Goal: Task Accomplishment & Management: Manage account settings

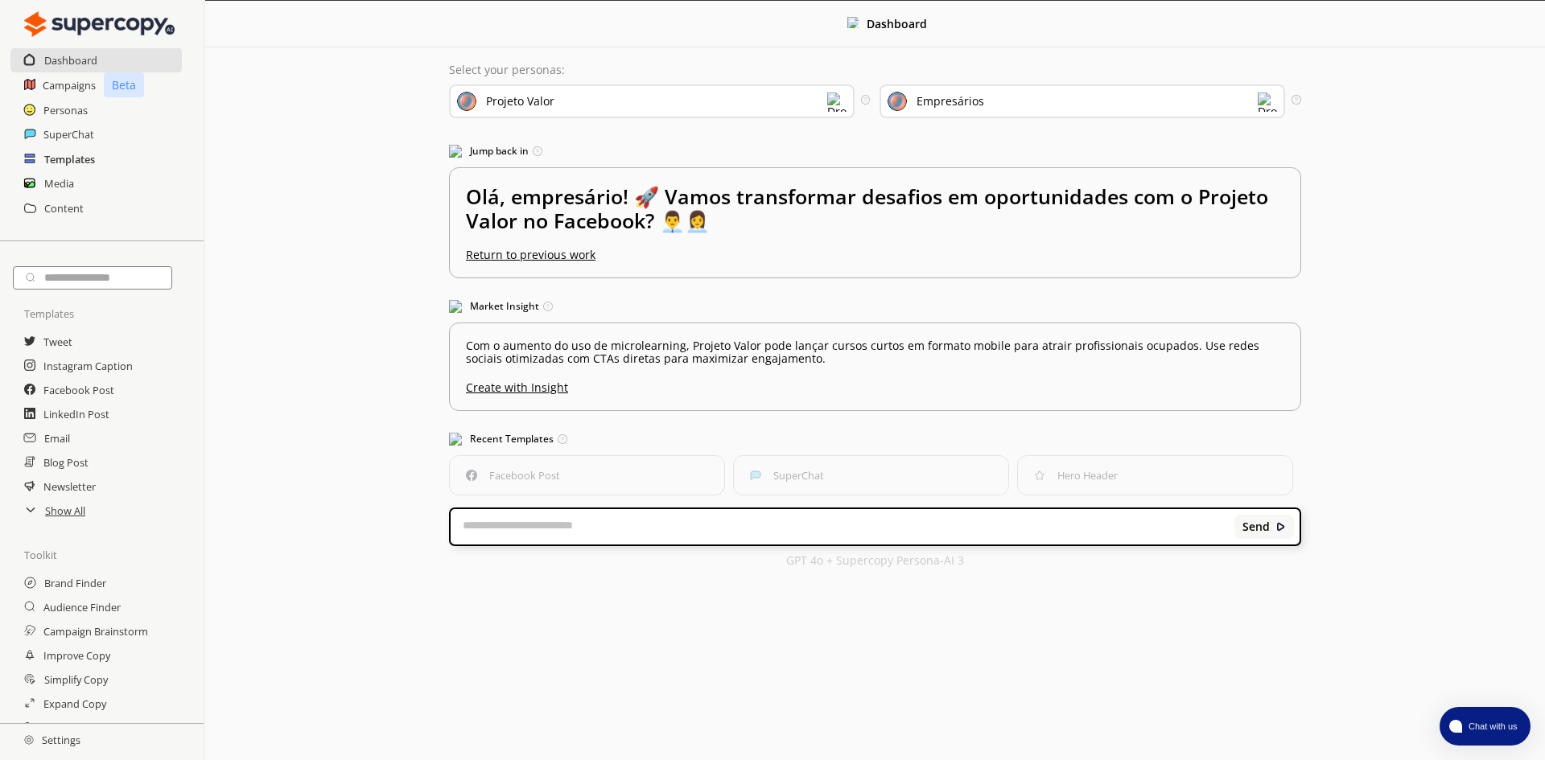
click at [64, 160] on h2 "Templates" at bounding box center [69, 159] width 51 height 24
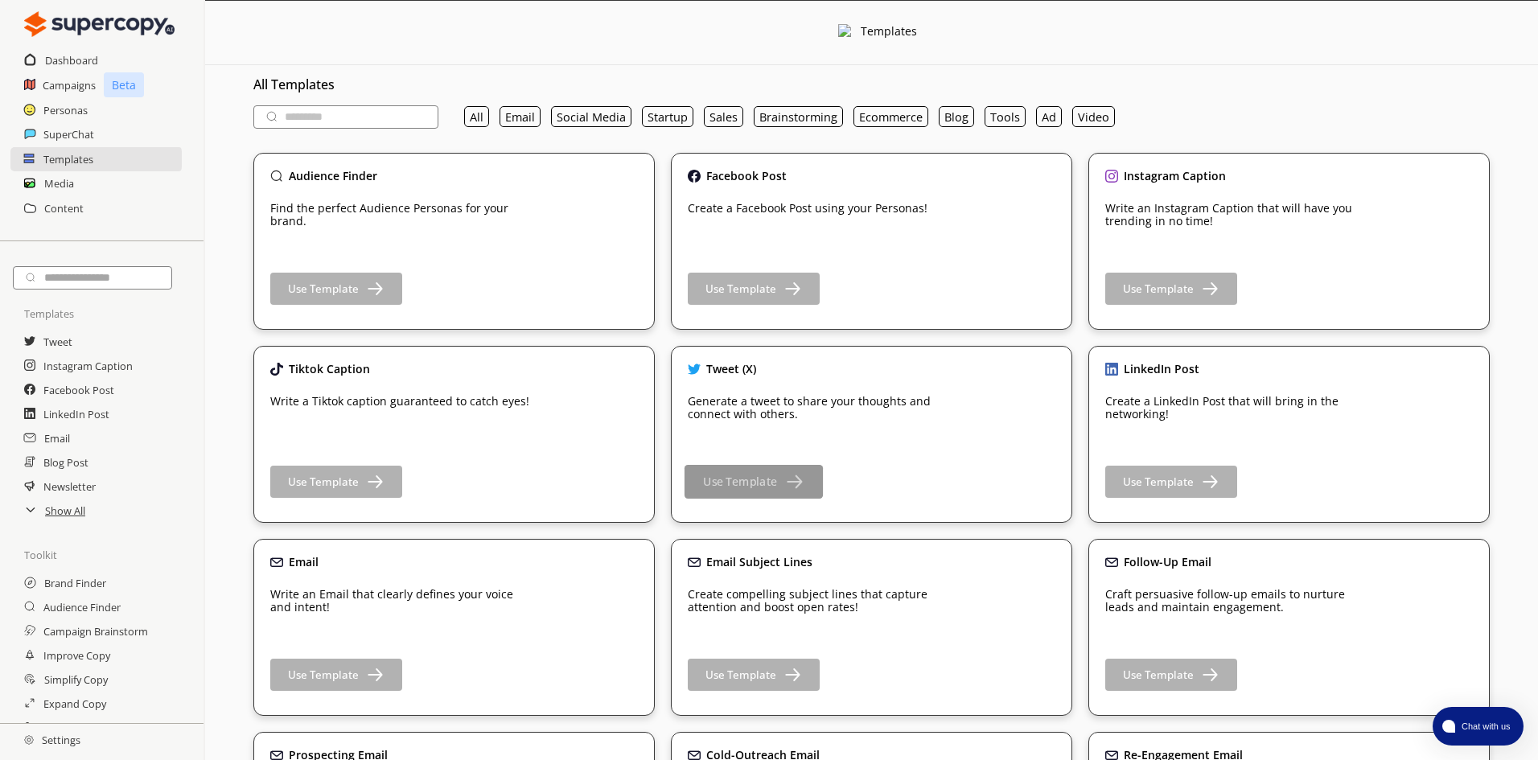
click at [746, 477] on b "Use Template" at bounding box center [740, 482] width 74 height 15
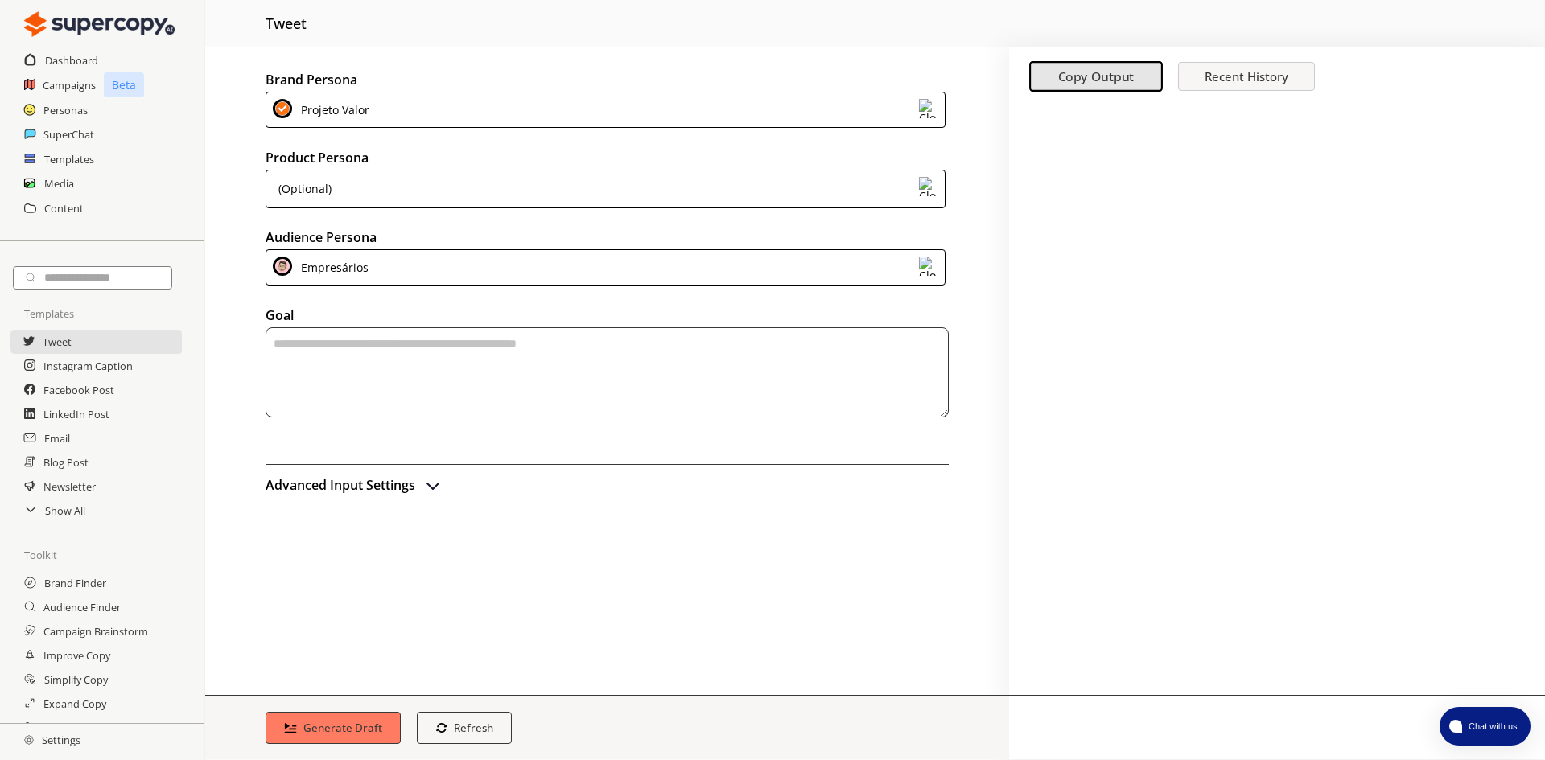
click at [59, 739] on h2 "Settings" at bounding box center [52, 740] width 105 height 32
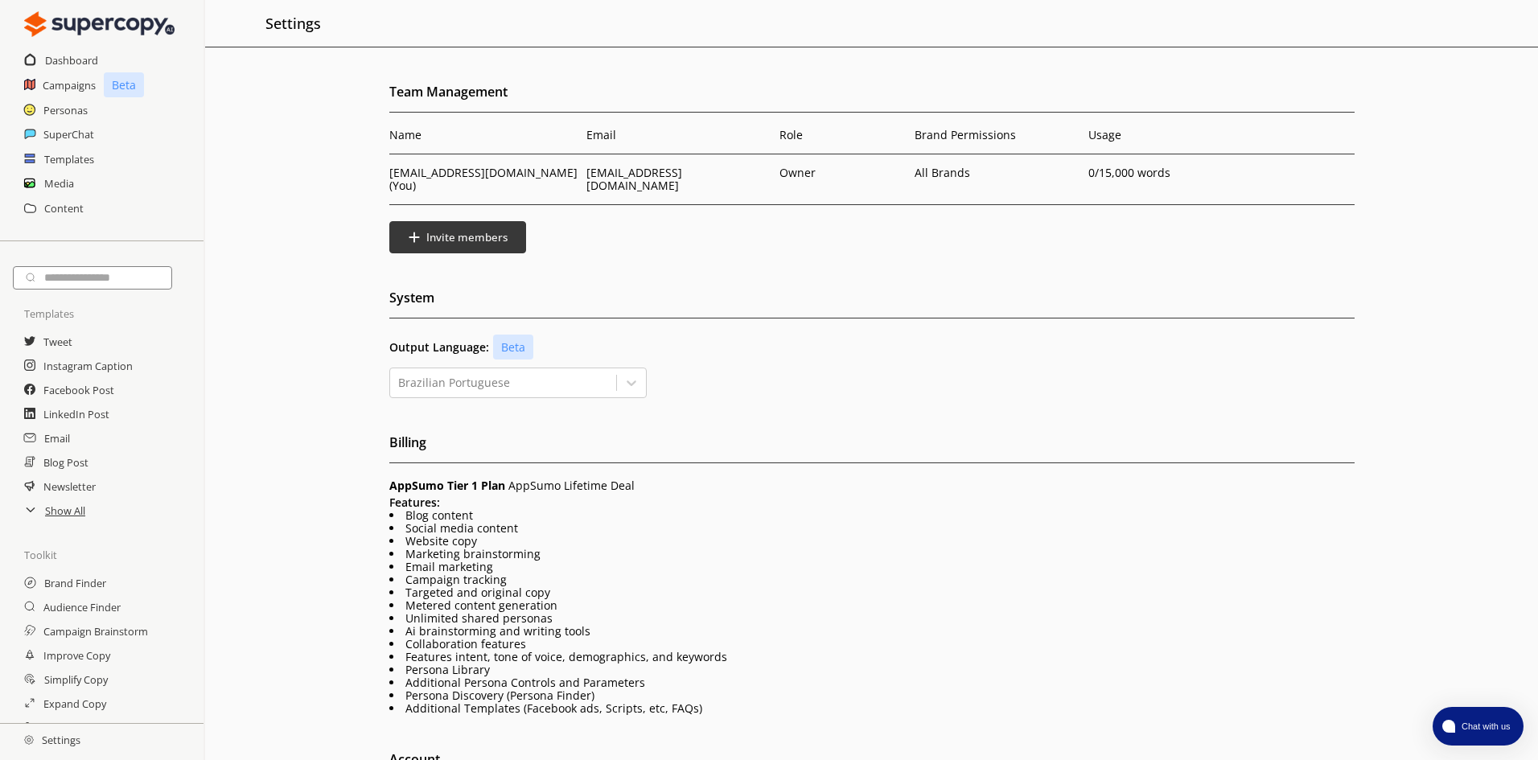
scroll to position [151, 0]
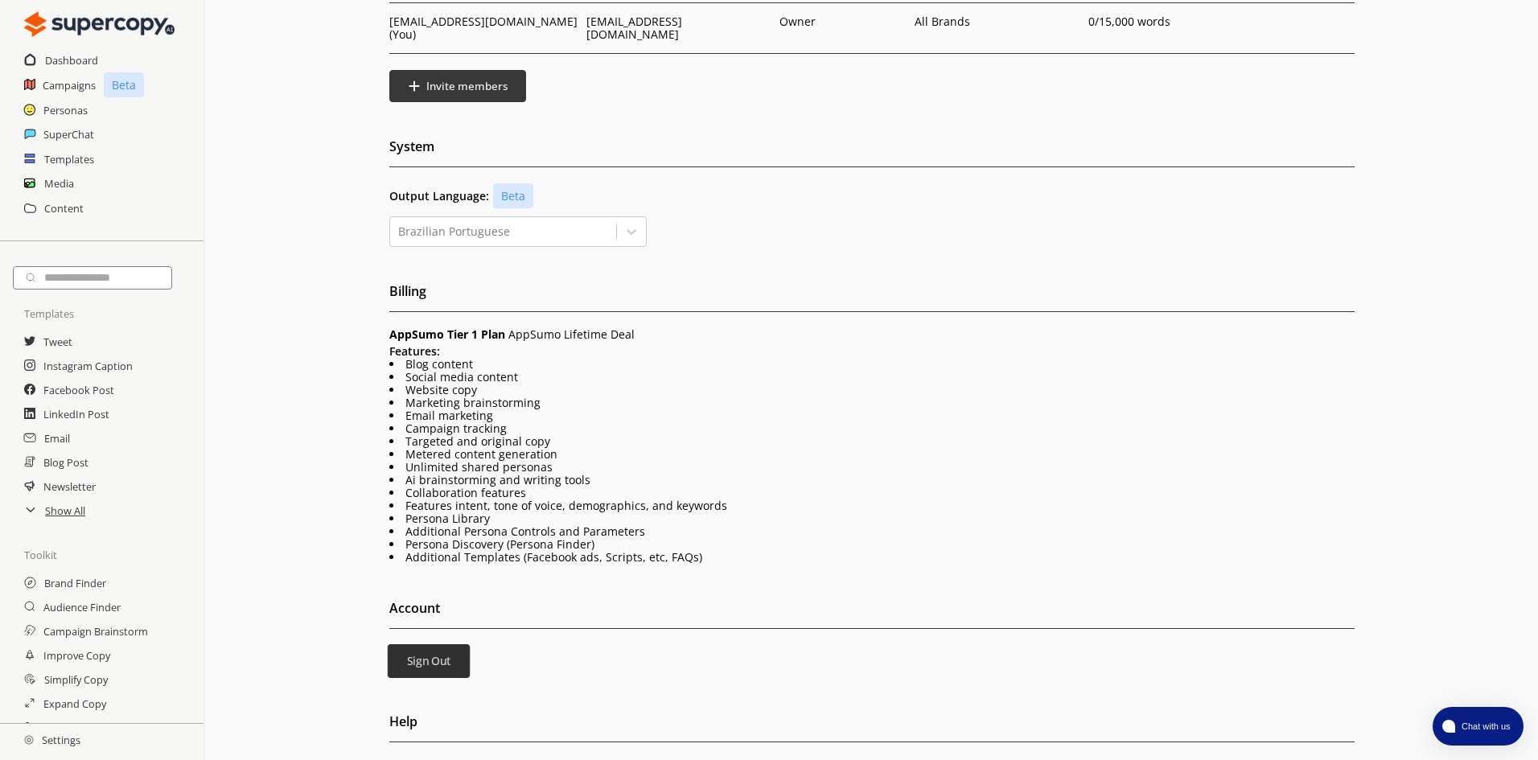
click at [430, 654] on b "Sign Out" at bounding box center [428, 661] width 44 height 15
